Goal: Information Seeking & Learning: Learn about a topic

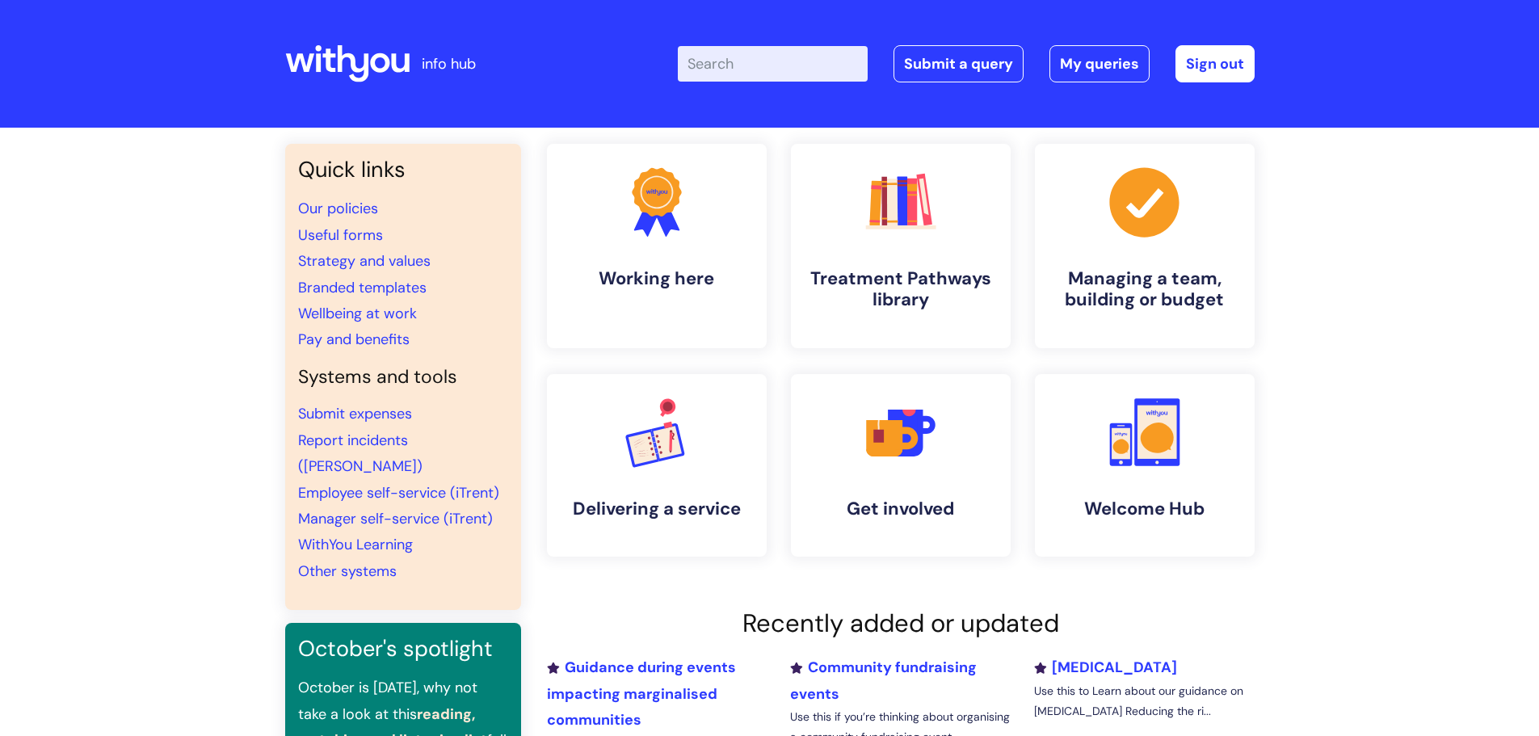
click at [751, 56] on input "Enter your search term here..." at bounding box center [773, 64] width 190 height 36
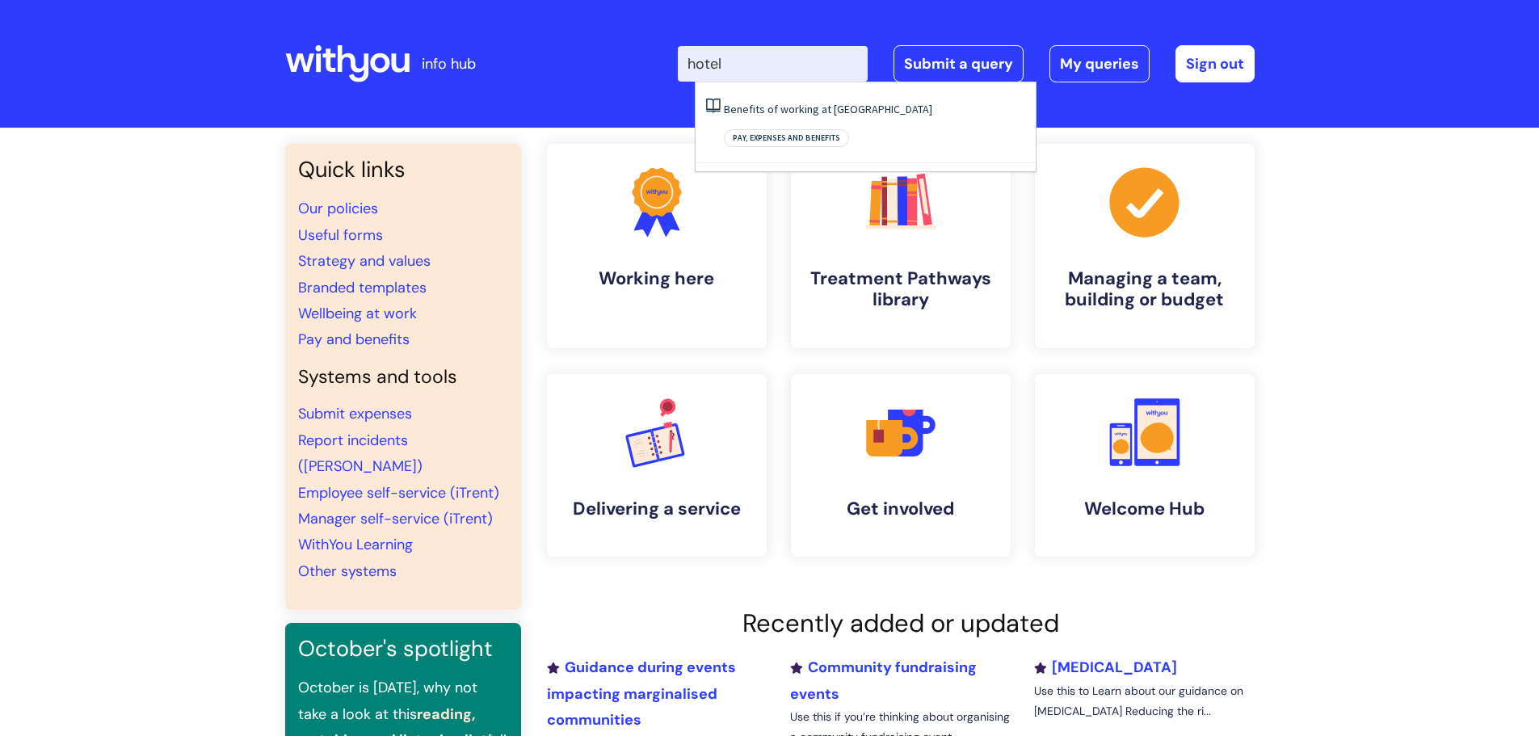
type input "hotel"
click button "Search" at bounding box center [0, 0] width 0 height 0
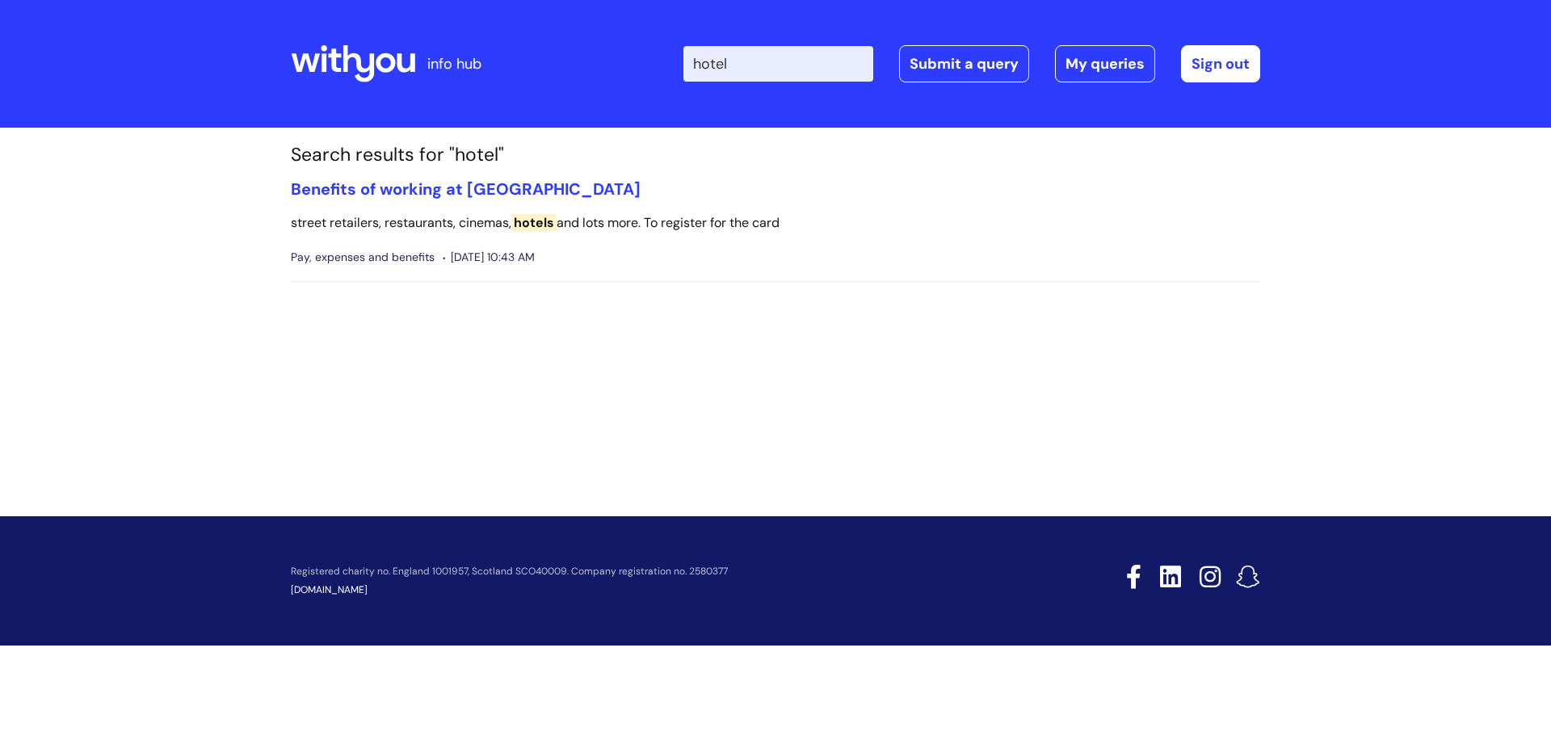
click at [447, 212] on p "street retailers, restaurants, cinemas, hotels and lots more. To register for t…" at bounding box center [776, 223] width 970 height 23
click at [423, 192] on link "Benefits of working at [GEOGRAPHIC_DATA]" at bounding box center [466, 189] width 350 height 21
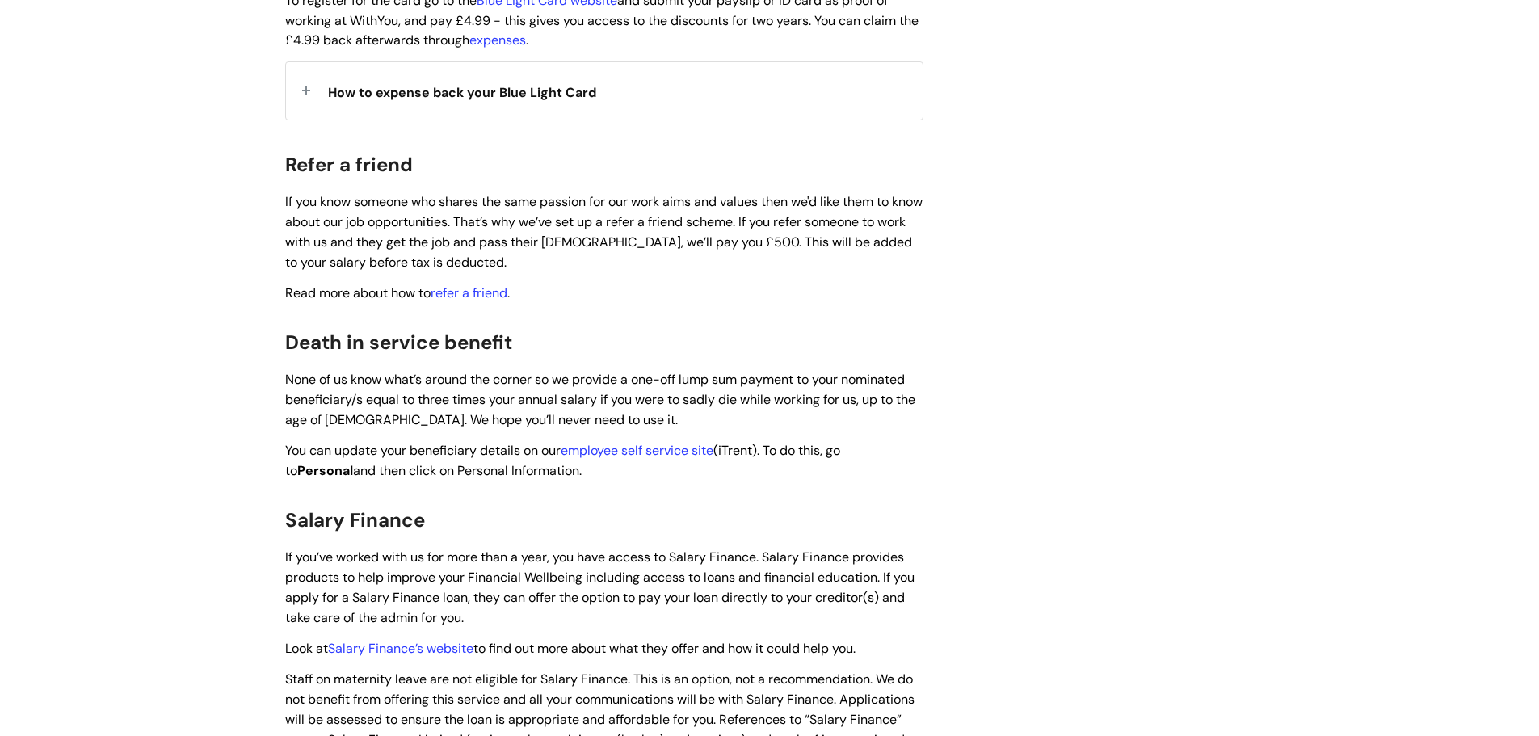
scroll to position [1939, 0]
